Goal: Task Accomplishment & Management: Manage account settings

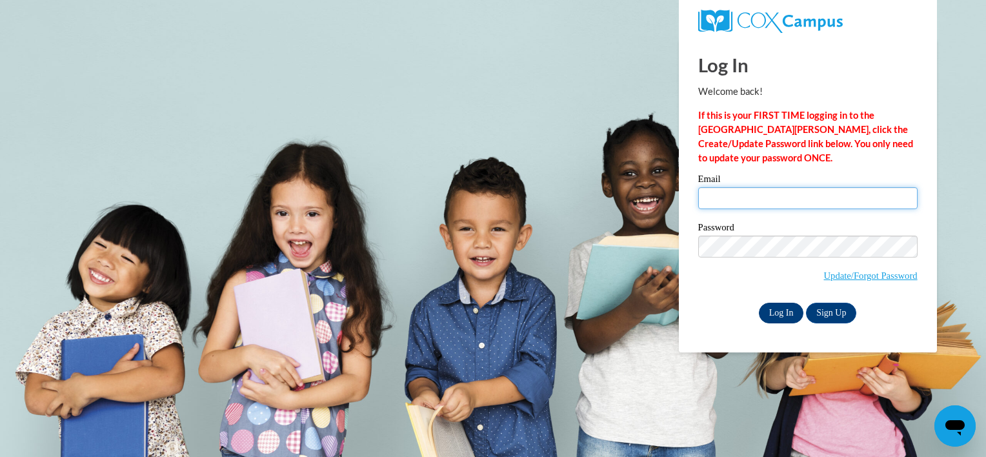
type input "[EMAIL_ADDRESS][DOMAIN_NAME]"
click at [777, 307] on input "Log In" at bounding box center [781, 313] width 45 height 21
